Goal: Transaction & Acquisition: Purchase product/service

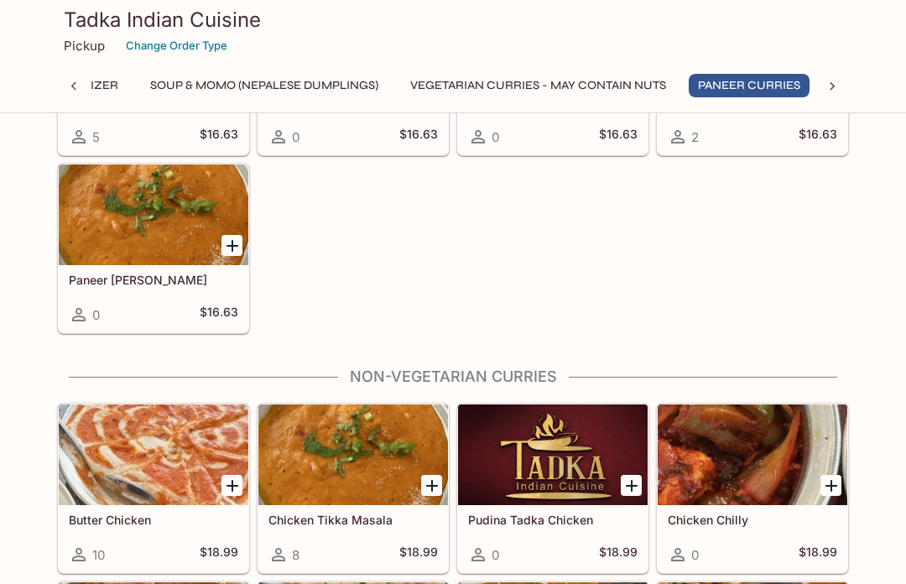
scroll to position [1726, 0]
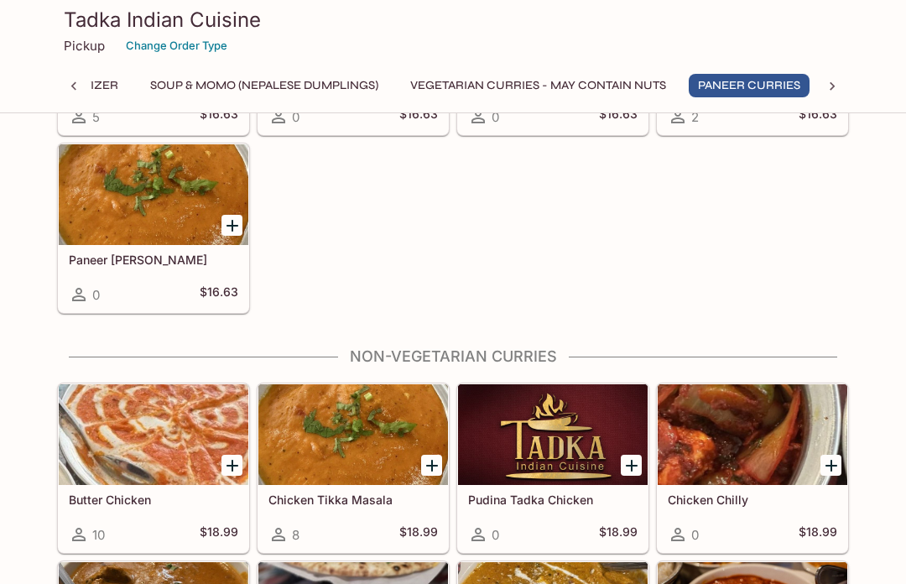
click at [178, 227] on div at bounding box center [154, 194] width 190 height 101
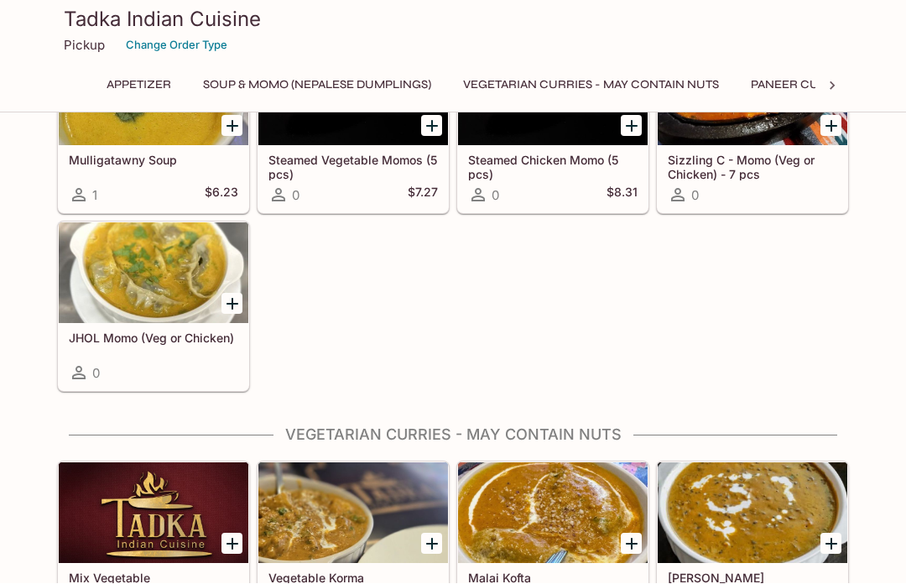
scroll to position [634, 0]
click at [595, 238] on div "Mulligatawny Soup 1 $6.23 Steamed Vegetable Momos (5 pcs) 0 $7.27 Steamed Chick…" at bounding box center [449, 214] width 799 height 356
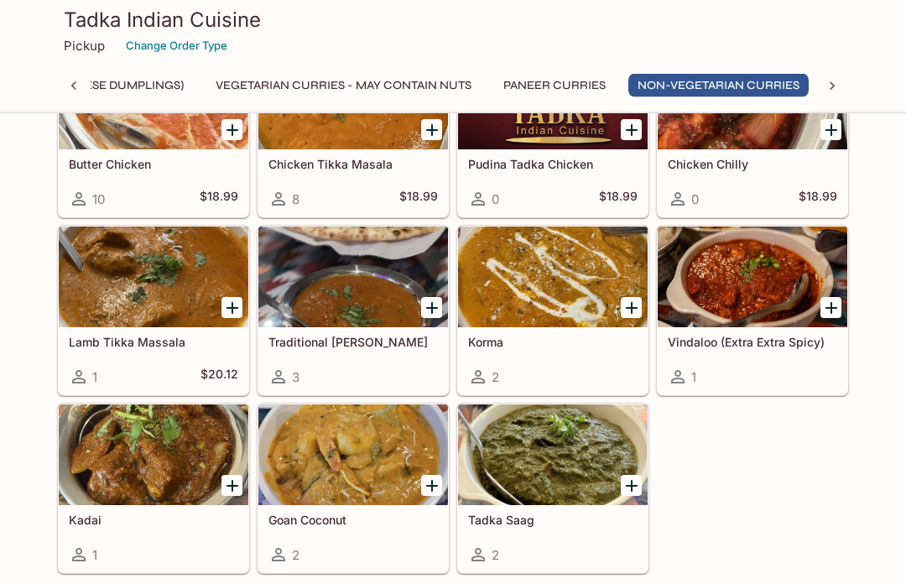
scroll to position [2061, 0]
click at [349, 454] on div at bounding box center [353, 455] width 190 height 101
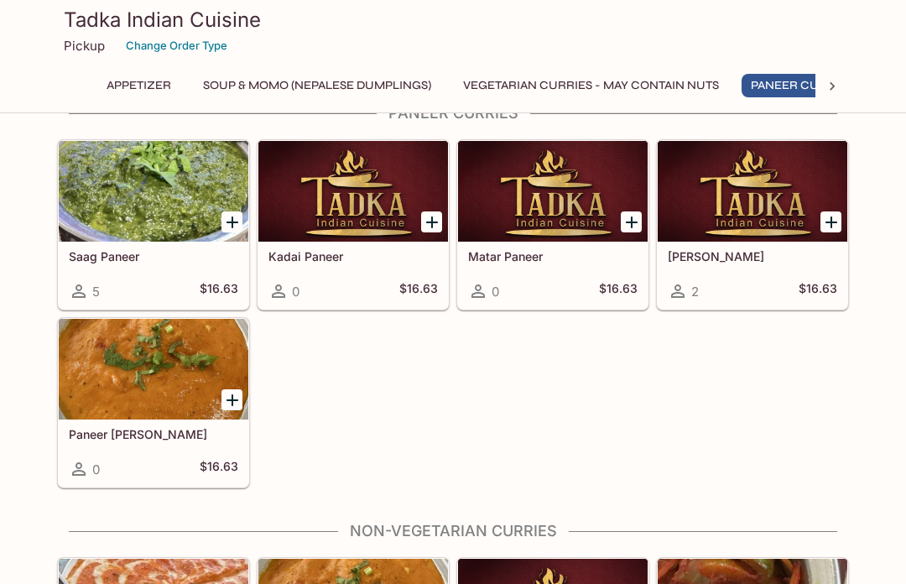
scroll to position [1694, 0]
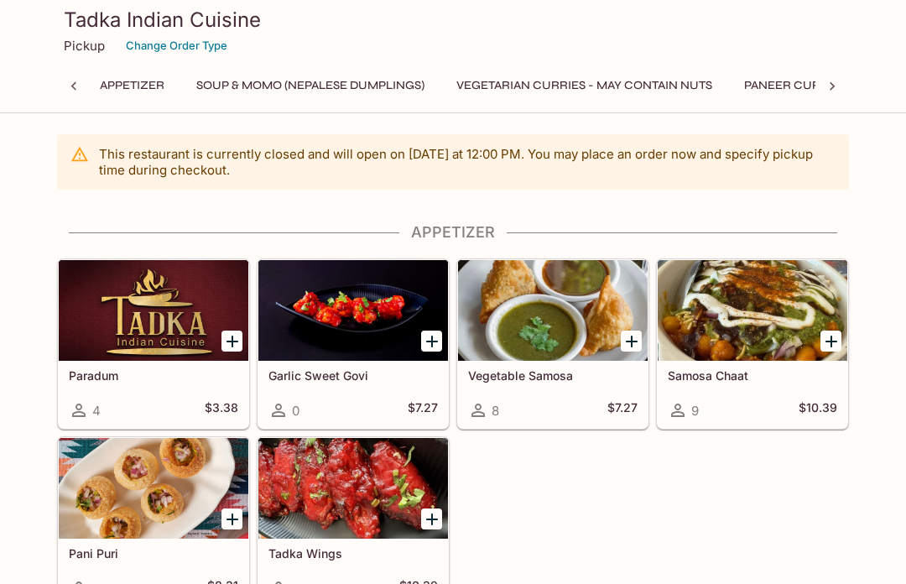
click at [823, 89] on div at bounding box center [833, 86] width 34 height 25
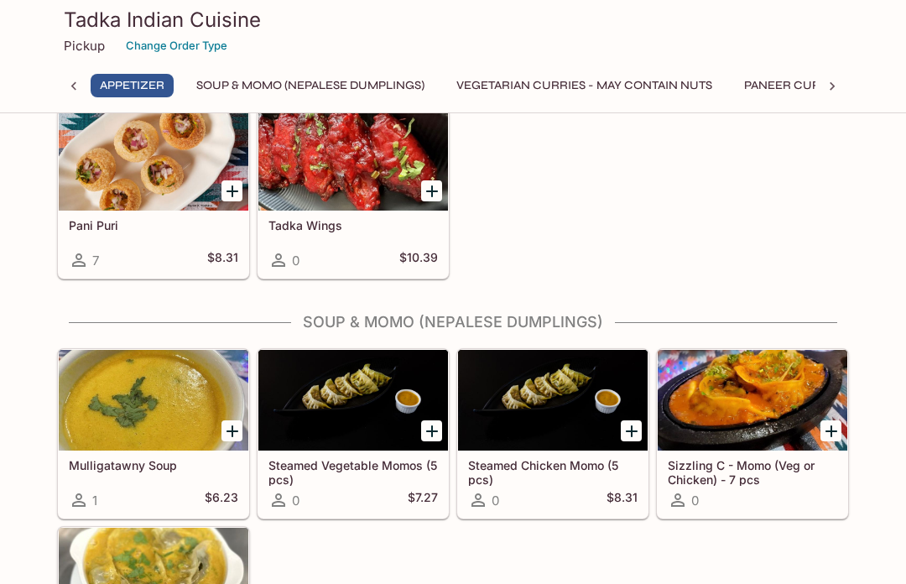
click at [186, 175] on div at bounding box center [154, 160] width 190 height 101
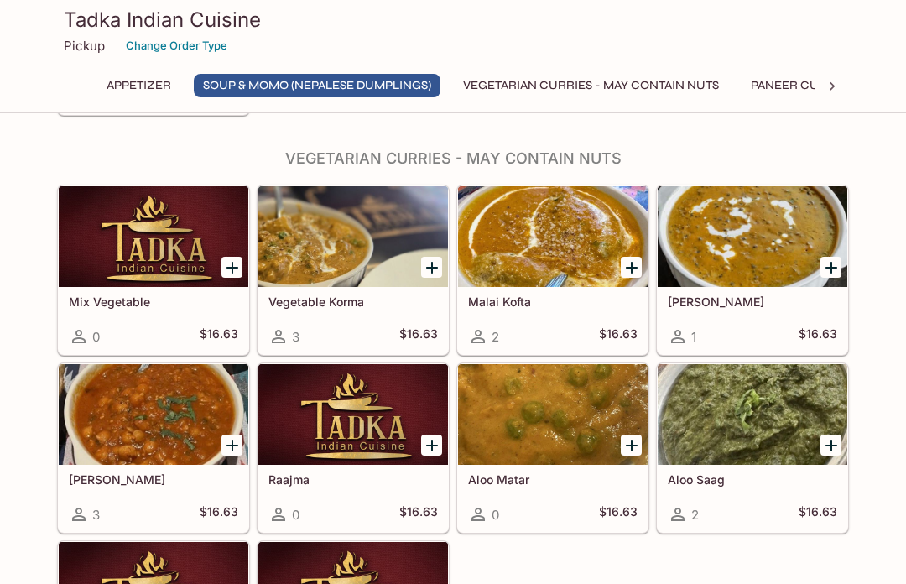
click at [185, 417] on div at bounding box center [154, 414] width 190 height 101
